Goal: Task Accomplishment & Management: Manage account settings

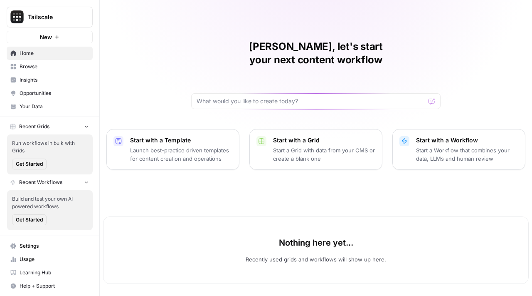
click at [87, 129] on icon "button" at bounding box center [87, 126] width 6 height 6
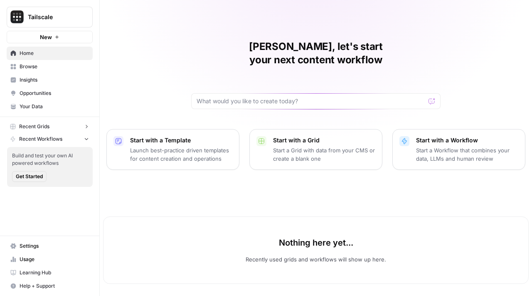
click at [61, 241] on link "Settings" at bounding box center [50, 245] width 86 height 13
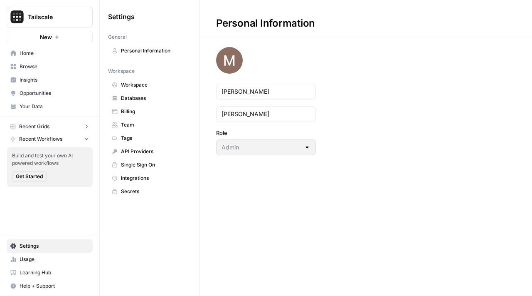
click at [153, 85] on span "Workspace" at bounding box center [154, 84] width 66 height 7
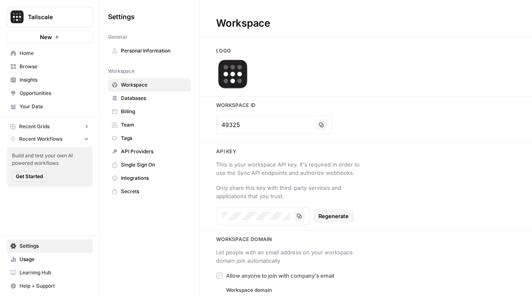
scroll to position [21, 0]
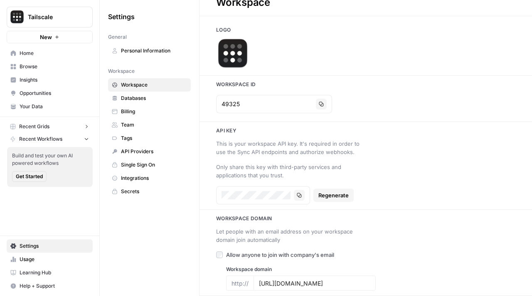
click at [152, 101] on span "Databases" at bounding box center [154, 97] width 66 height 7
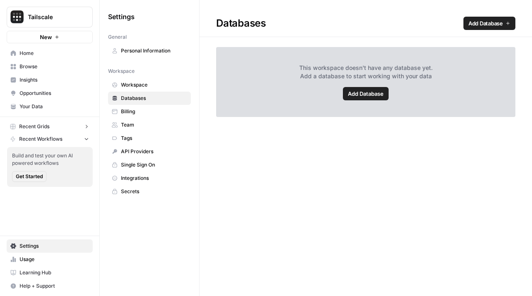
click at [155, 115] on span "Billing" at bounding box center [154, 111] width 66 height 7
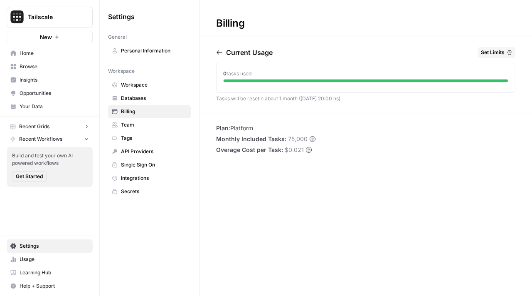
click at [157, 127] on span "Team" at bounding box center [154, 124] width 66 height 7
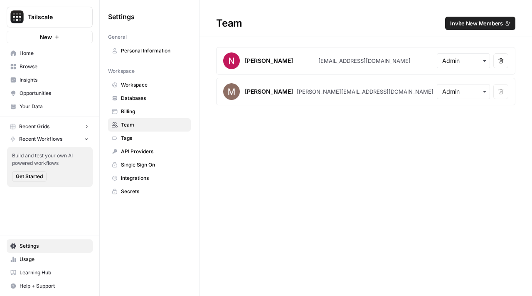
click at [158, 135] on span "Tags" at bounding box center [154, 137] width 66 height 7
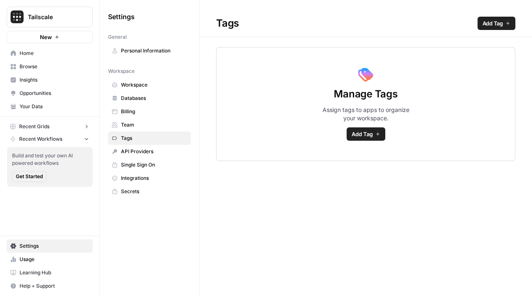
click at [159, 149] on span "API Providers" at bounding box center [154, 151] width 66 height 7
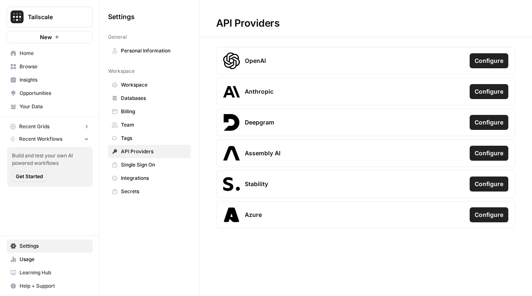
click at [159, 165] on span "Single Sign On" at bounding box center [154, 164] width 66 height 7
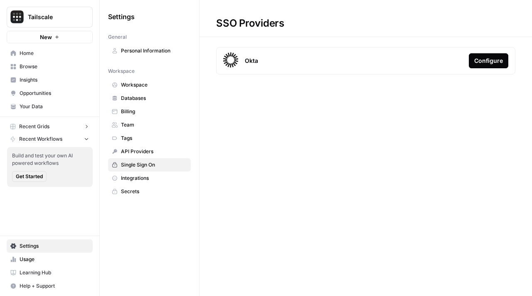
click at [157, 154] on span "API Providers" at bounding box center [154, 151] width 66 height 7
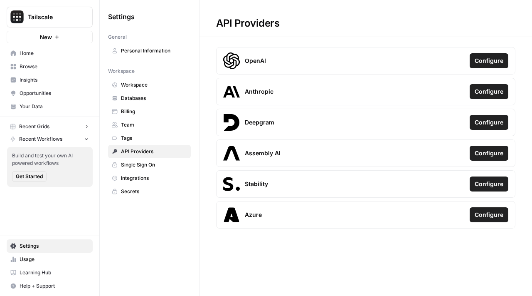
click at [157, 168] on span "Single Sign On" at bounding box center [154, 164] width 66 height 7
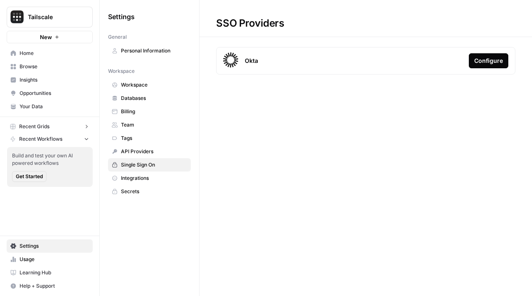
click at [157, 172] on link "Integrations" at bounding box center [149, 177] width 83 height 13
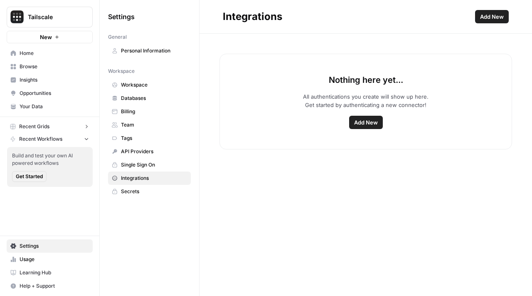
click at [155, 188] on span "Secrets" at bounding box center [154, 191] width 66 height 7
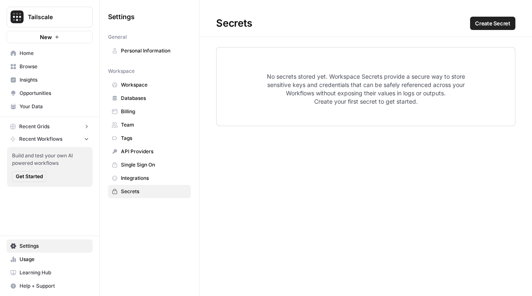
click at [62, 130] on button "Recent Grids" at bounding box center [50, 126] width 86 height 12
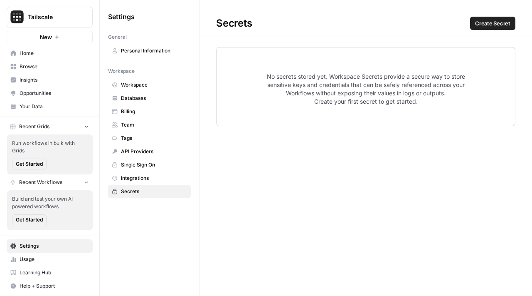
click at [149, 174] on span "Integrations" at bounding box center [154, 177] width 66 height 7
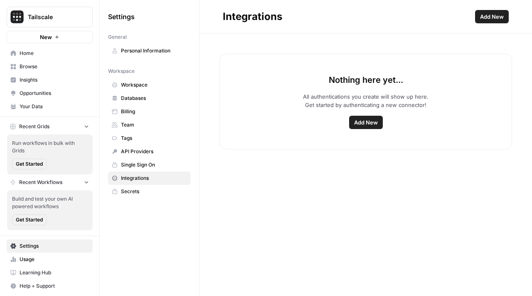
click at [498, 17] on span "Add New" at bounding box center [492, 16] width 24 height 8
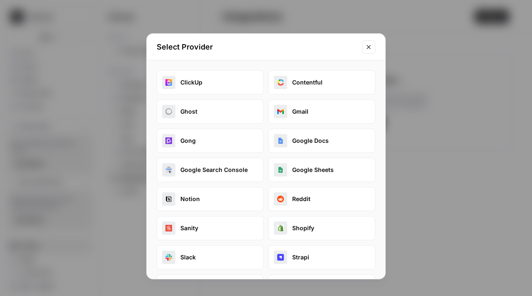
click at [248, 169] on button "Google Search Console" at bounding box center [210, 170] width 107 height 24
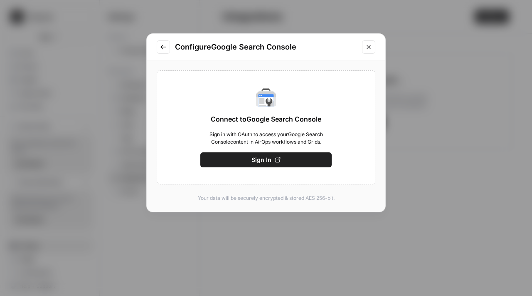
click at [261, 156] on span "Sign In" at bounding box center [262, 160] width 20 height 8
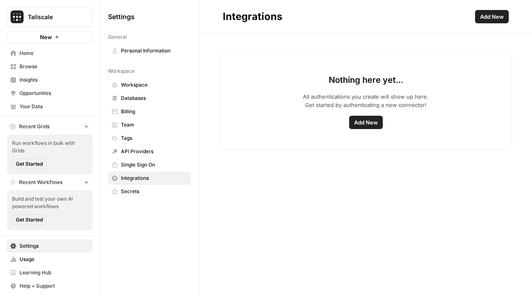
click at [493, 15] on span "Add New" at bounding box center [492, 16] width 24 height 8
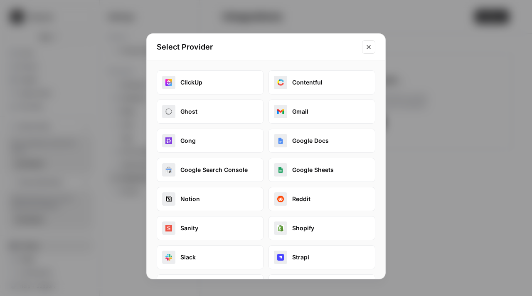
click at [371, 44] on icon "Close modal" at bounding box center [369, 47] width 7 height 7
